Goal: Find specific fact: Find specific fact

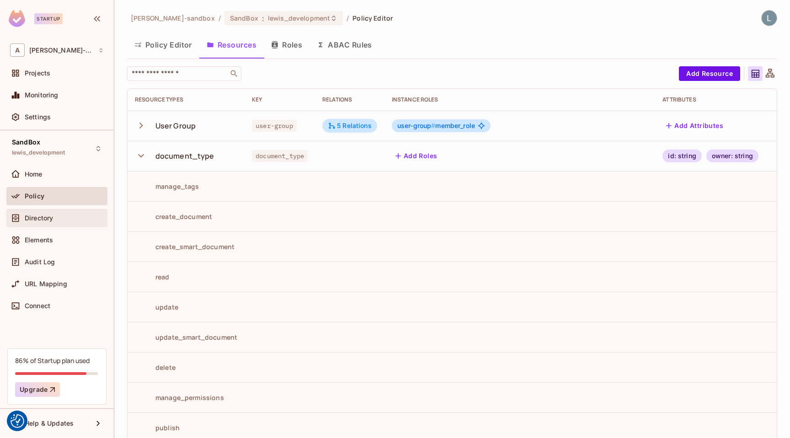
click at [60, 218] on div "Directory" at bounding box center [64, 218] width 79 height 7
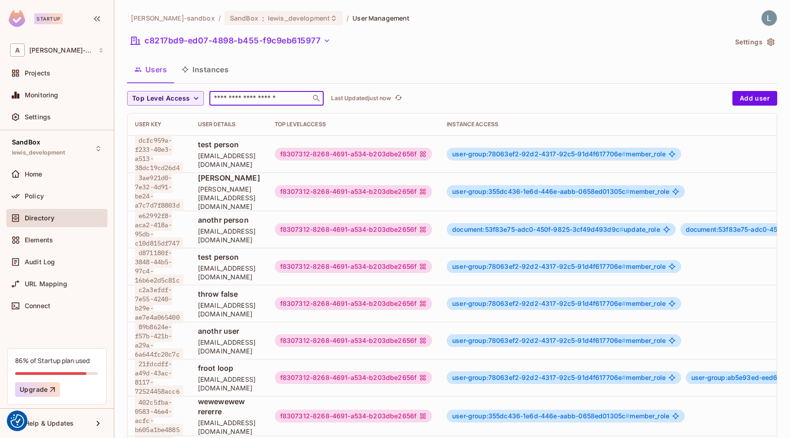
click at [273, 99] on input "text" at bounding box center [260, 98] width 96 height 9
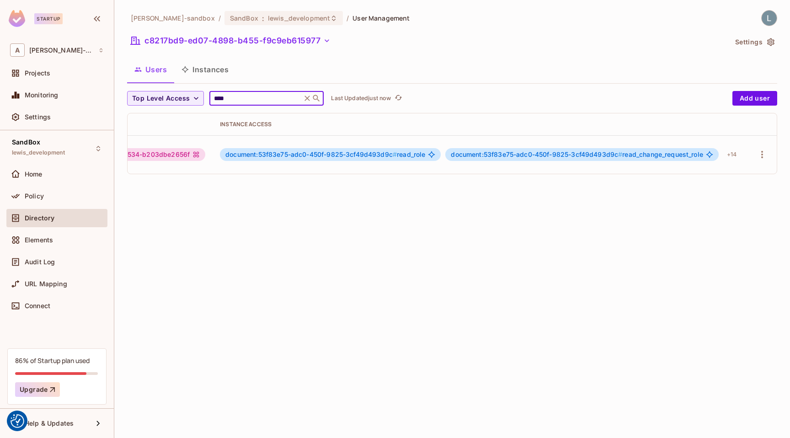
scroll to position [0, 260]
type input "****"
click at [736, 155] on div "+ 14" at bounding box center [732, 154] width 17 height 15
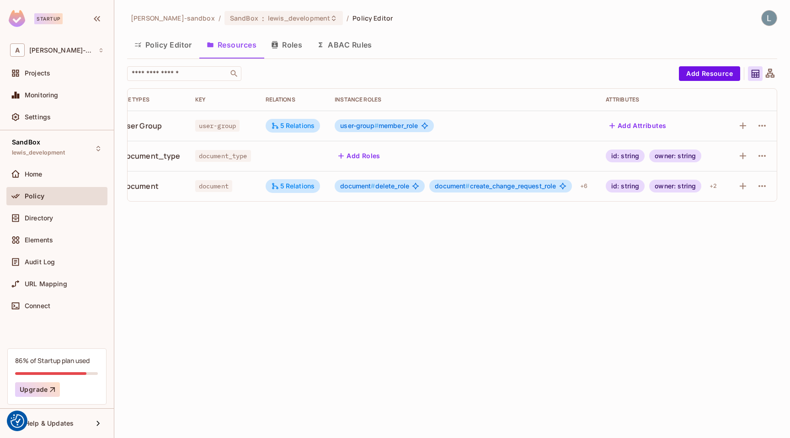
scroll to position [0, 37]
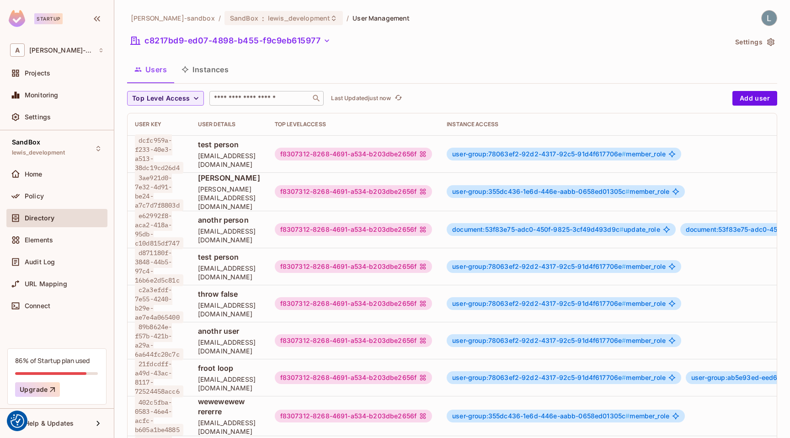
click at [263, 102] on input "text" at bounding box center [260, 98] width 96 height 9
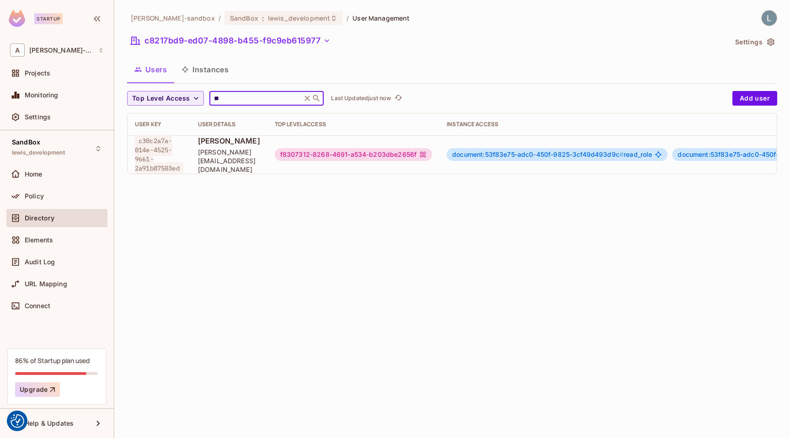
type input "**"
drag, startPoint x: 183, startPoint y: 165, endPoint x: 139, endPoint y: 141, distance: 49.5
click at [139, 141] on span "c30c2a7a-014e-4525-9661-2a91b87503ed" at bounding box center [159, 154] width 48 height 39
copy span "c30c2a7a-014e-4525-9661-2a91b87503ed"
